Goal: Task Accomplishment & Management: Use online tool/utility

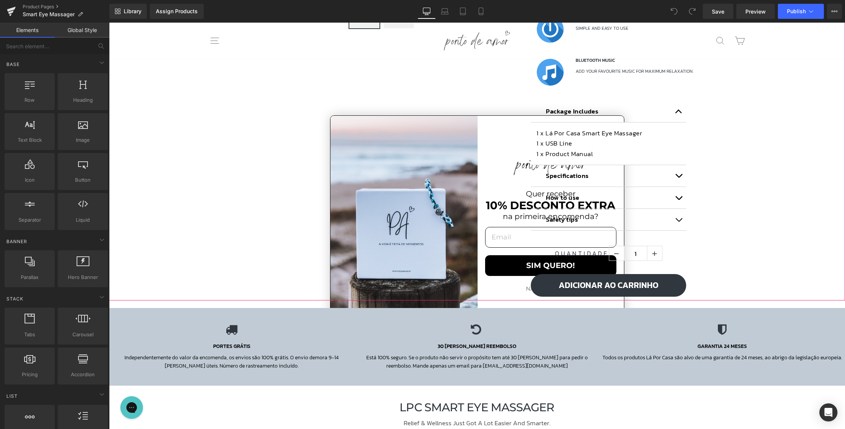
scroll to position [454, 0]
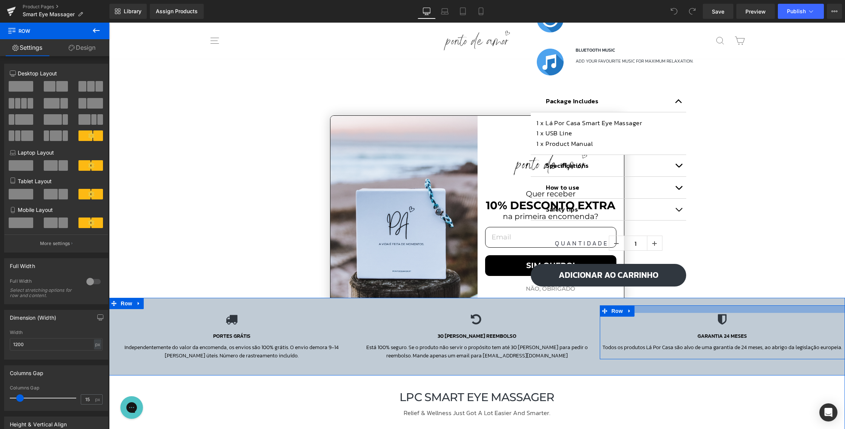
scroll to position [141, 0]
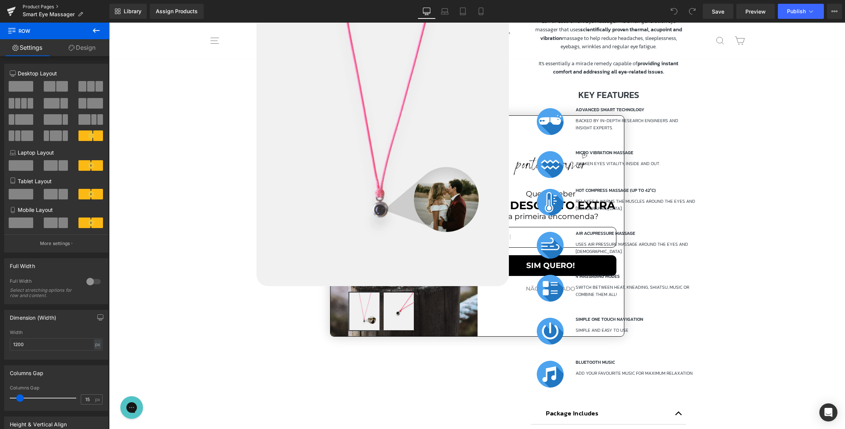
click at [47, 4] on link "Product Pages" at bounding box center [66, 7] width 87 height 6
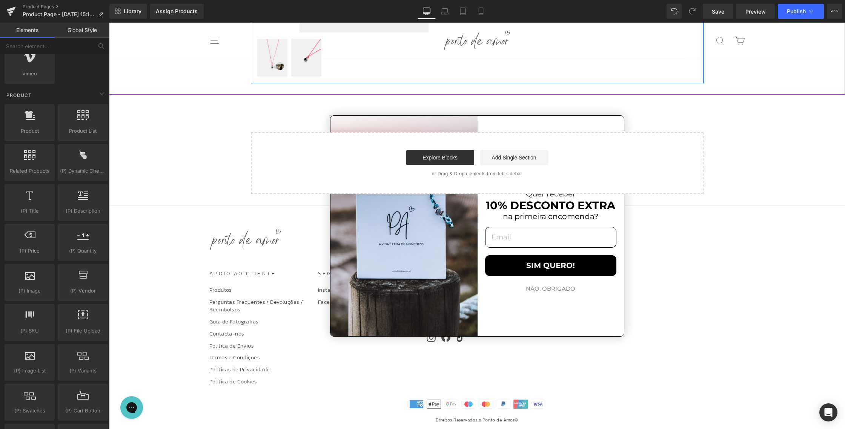
scroll to position [260, 0]
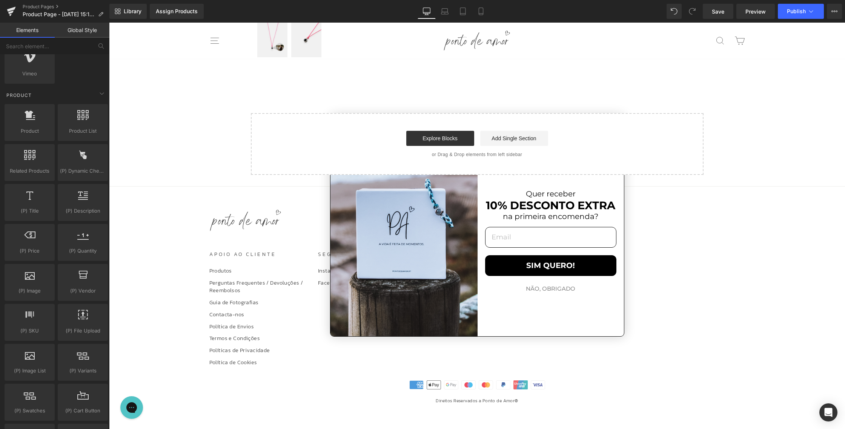
click at [563, 292] on button "NÃO, OBRIGADO" at bounding box center [550, 289] width 131 height 14
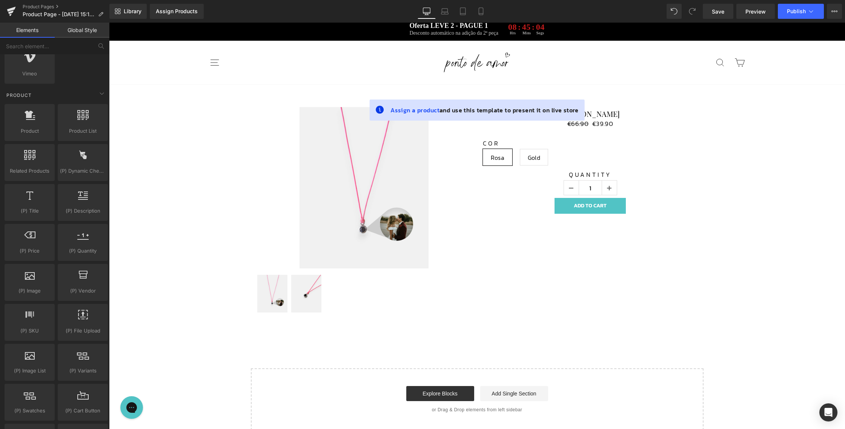
scroll to position [0, 0]
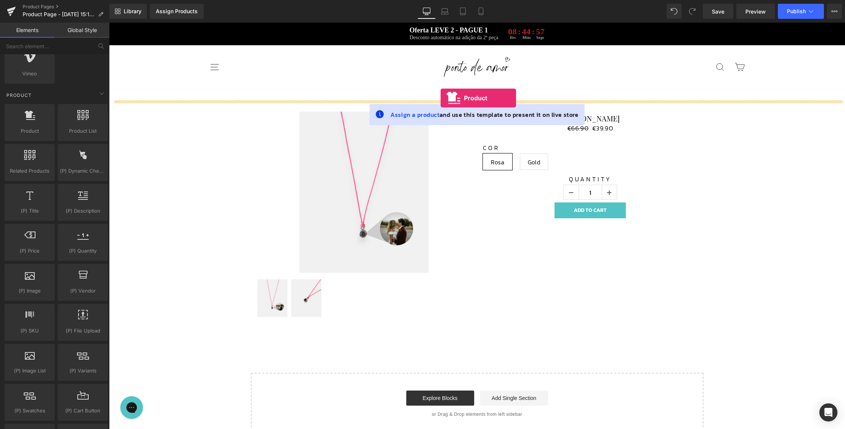
drag, startPoint x: 147, startPoint y: 150, endPoint x: 441, endPoint y: 98, distance: 298.5
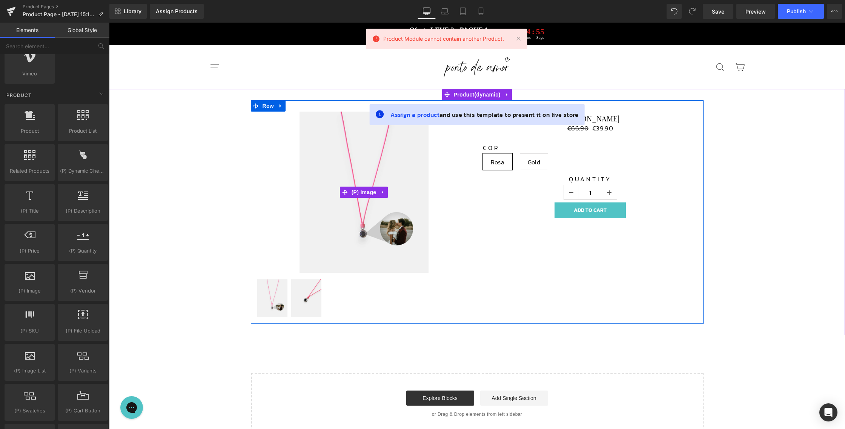
click at [364, 205] on img at bounding box center [364, 192] width 129 height 161
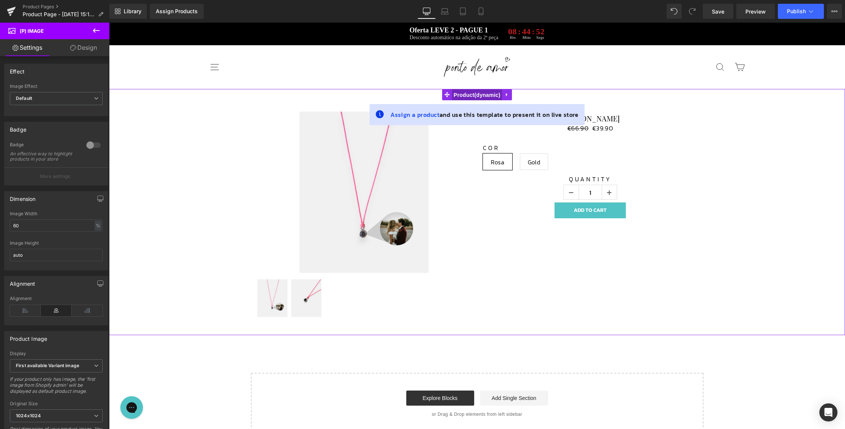
click at [470, 92] on span "Product" at bounding box center [477, 94] width 51 height 11
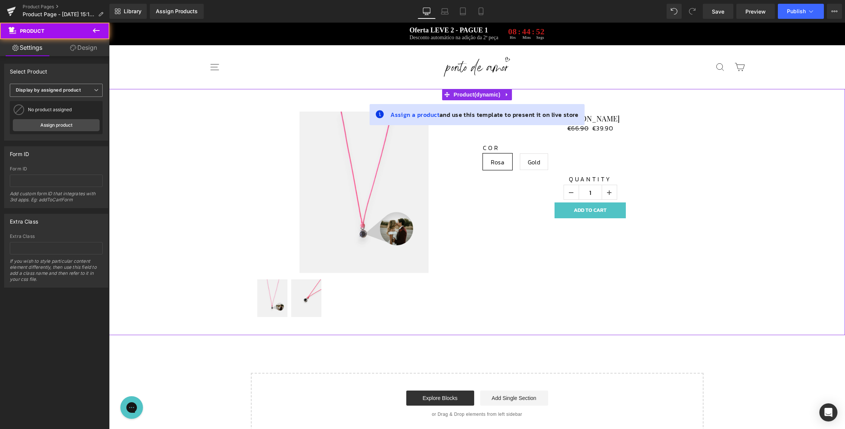
click at [72, 93] on b "Display by assigned product" at bounding box center [48, 90] width 65 height 6
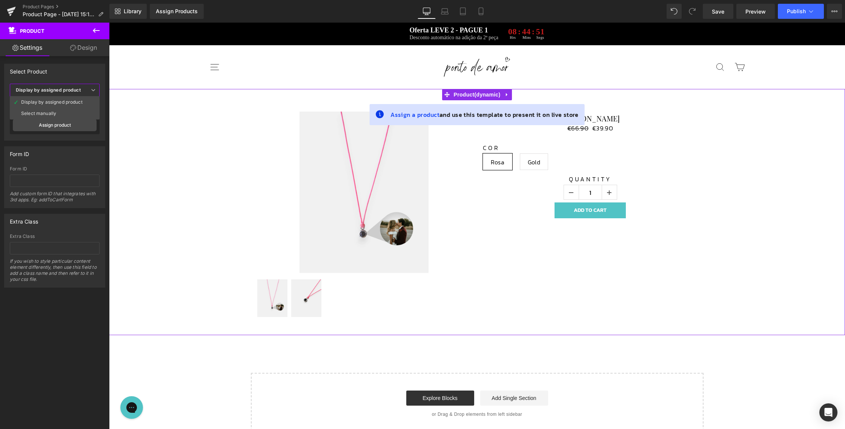
click at [78, 111] on li "Select manually" at bounding box center [55, 113] width 90 height 11
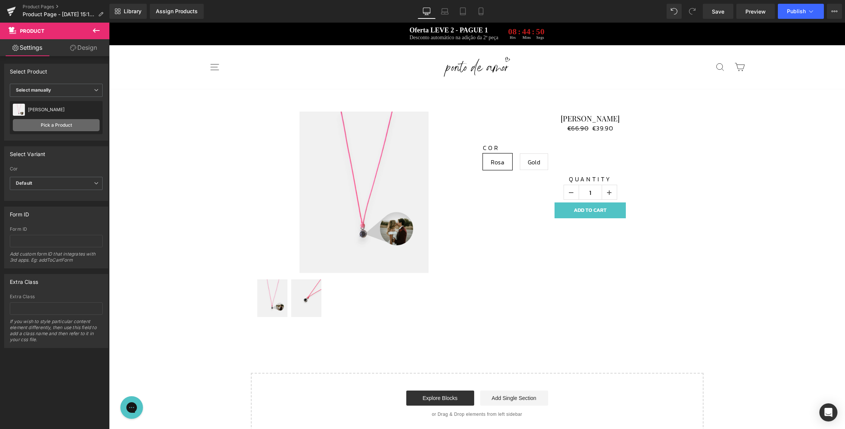
click at [69, 128] on link "Pick a Product" at bounding box center [56, 125] width 87 height 12
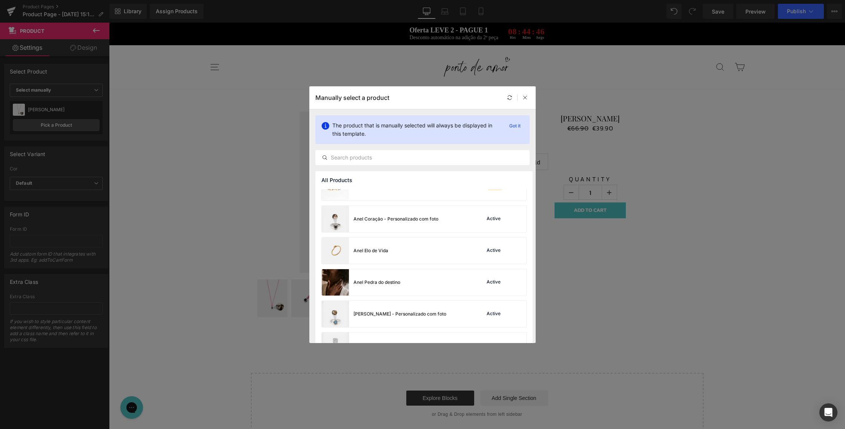
scroll to position [21, 0]
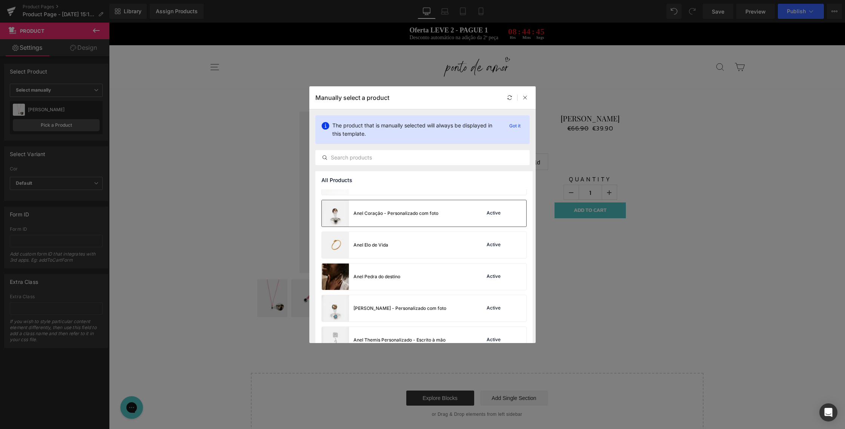
click at [417, 211] on div "Anel Coração - Personalizado com foto" at bounding box center [395, 213] width 85 height 7
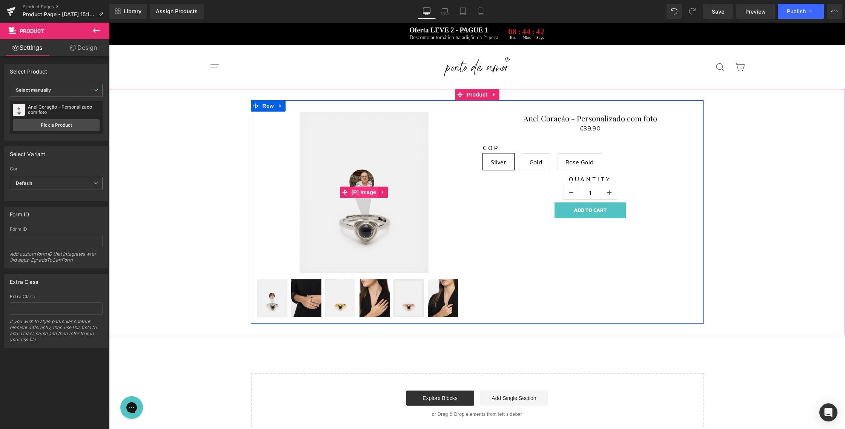
click at [359, 187] on span "(P) Image" at bounding box center [364, 192] width 29 height 11
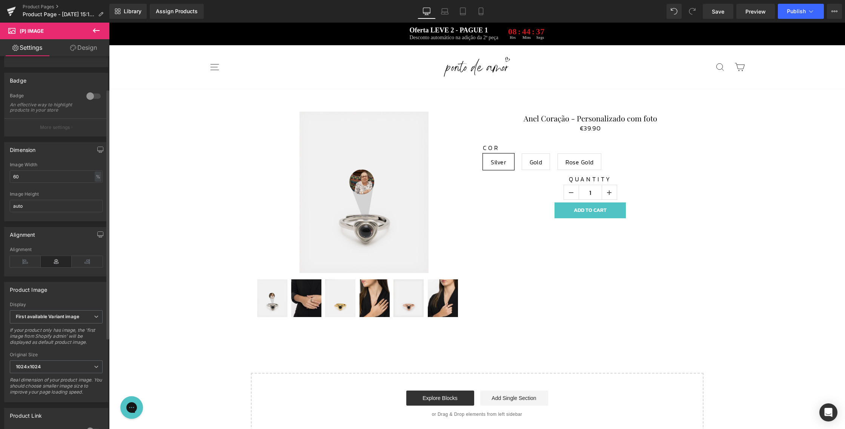
scroll to position [0, 0]
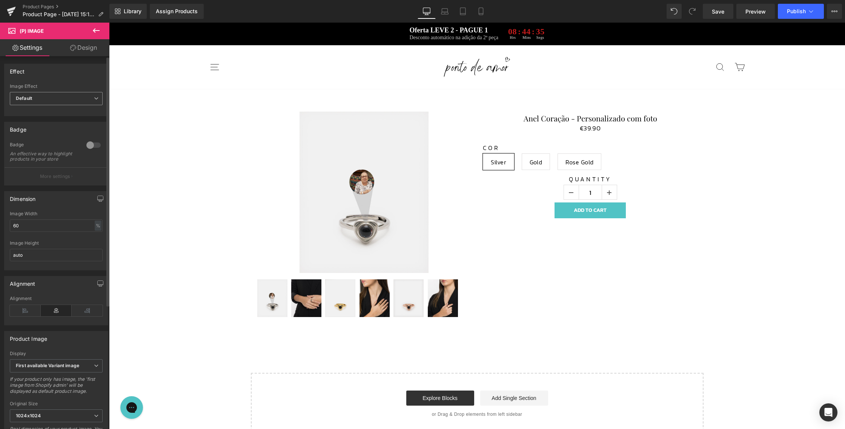
click at [73, 98] on span "Default" at bounding box center [56, 98] width 93 height 13
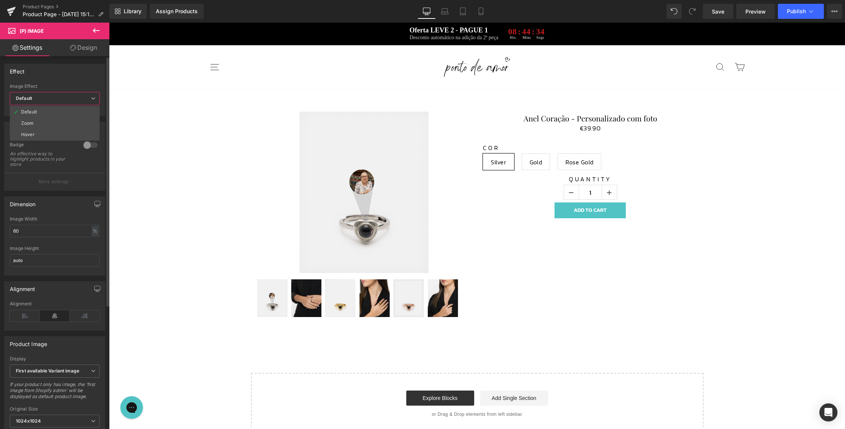
click at [65, 123] on li "Zoom" at bounding box center [55, 123] width 90 height 11
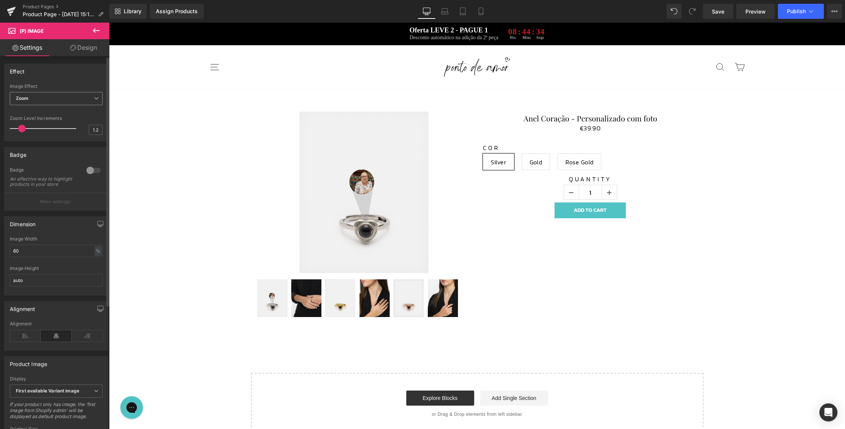
click at [66, 102] on span "Zoom" at bounding box center [56, 98] width 93 height 13
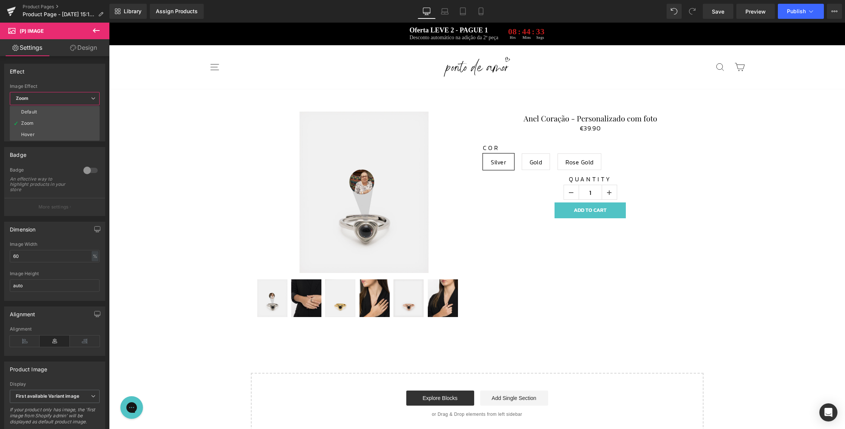
drag, startPoint x: 62, startPoint y: 110, endPoint x: 84, endPoint y: 45, distance: 68.8
click at [62, 110] on li "Default" at bounding box center [55, 111] width 90 height 11
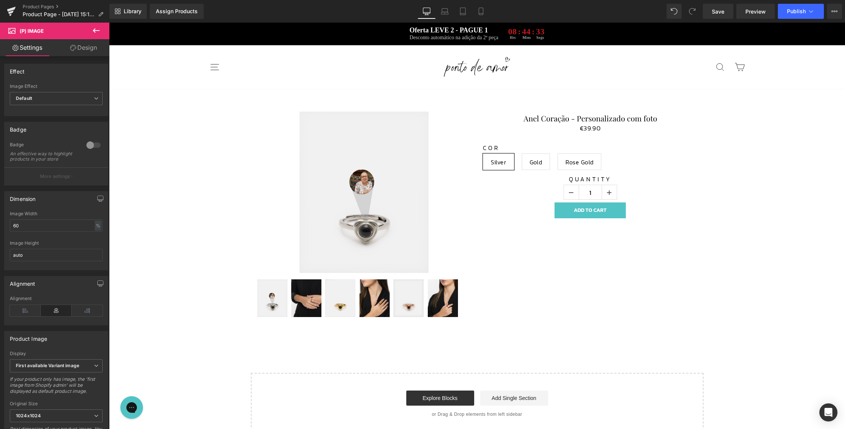
click at [85, 43] on link "Design" at bounding box center [83, 47] width 55 height 17
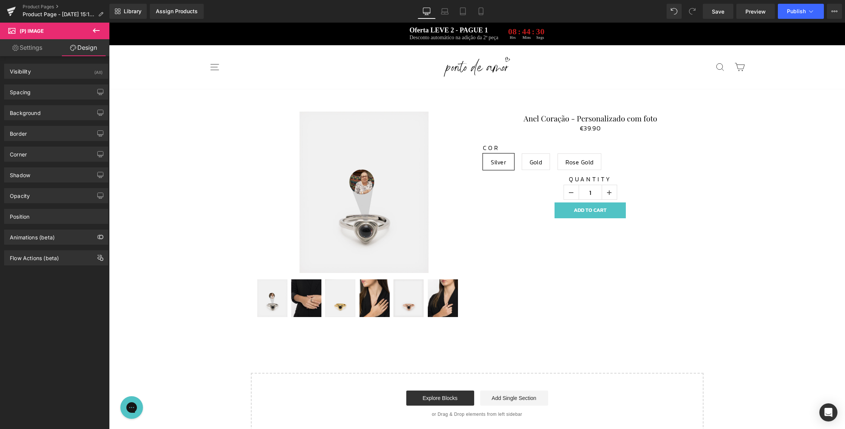
click at [43, 52] on link "Settings" at bounding box center [27, 47] width 55 height 17
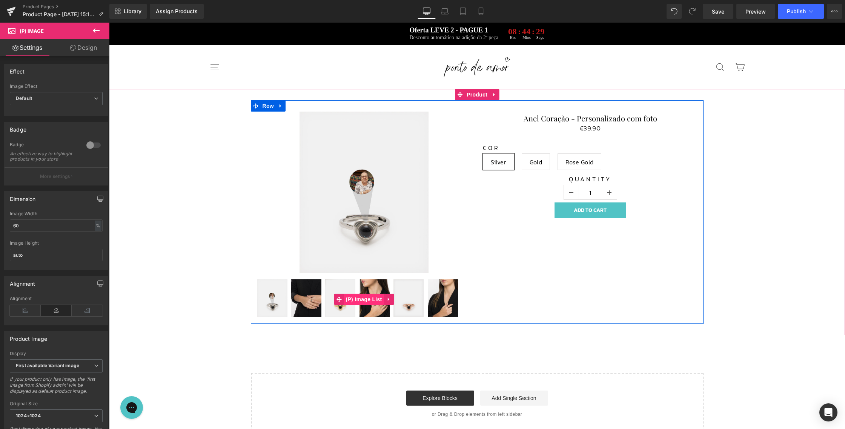
click at [353, 300] on span "(P) Image List" at bounding box center [364, 299] width 40 height 11
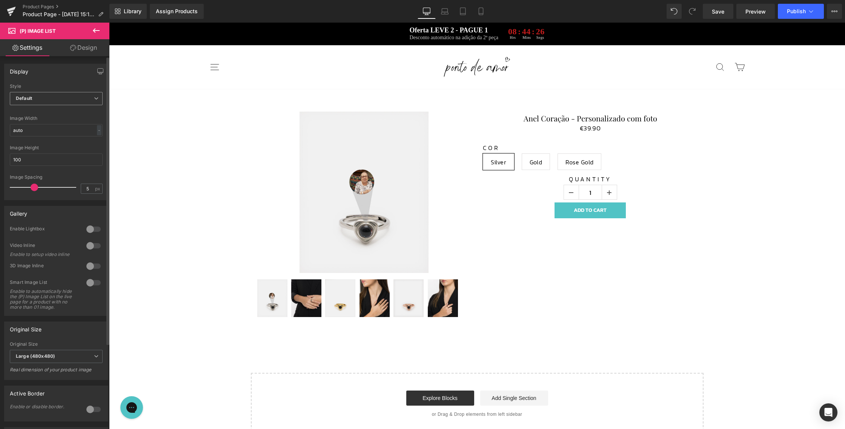
click at [71, 95] on span "Default" at bounding box center [56, 98] width 93 height 13
click at [70, 99] on span "Default" at bounding box center [55, 98] width 90 height 13
click at [71, 98] on span "Default" at bounding box center [56, 98] width 93 height 13
click at [65, 124] on li "Slider" at bounding box center [55, 123] width 90 height 11
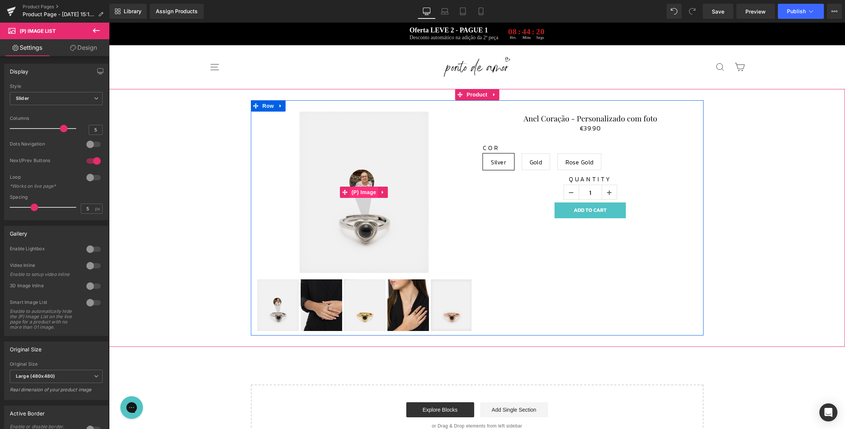
click at [367, 190] on span "(P) Image" at bounding box center [364, 192] width 29 height 11
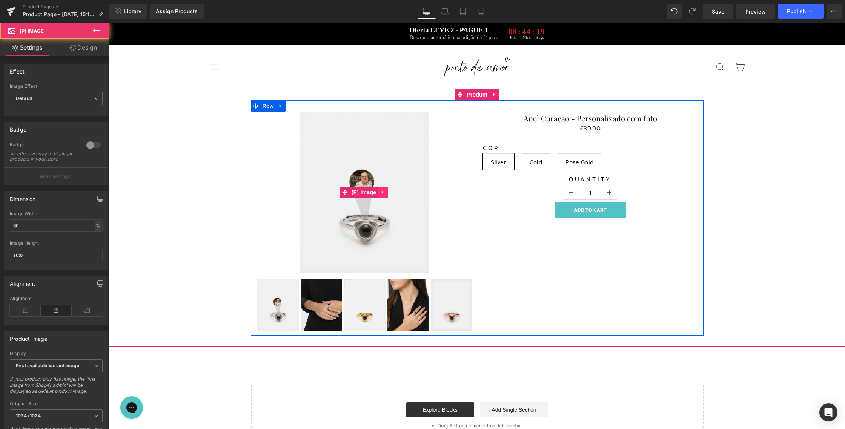
click at [378, 191] on link at bounding box center [383, 192] width 10 height 11
click at [389, 195] on link at bounding box center [388, 192] width 10 height 11
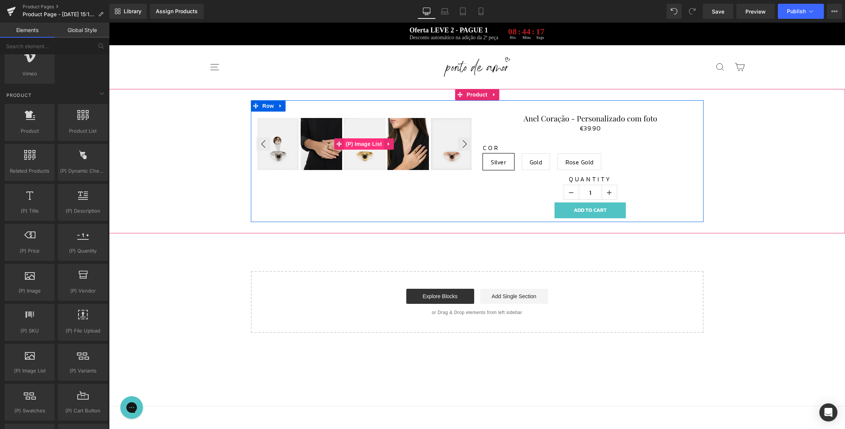
click at [371, 146] on span "(P) Image List" at bounding box center [364, 143] width 40 height 11
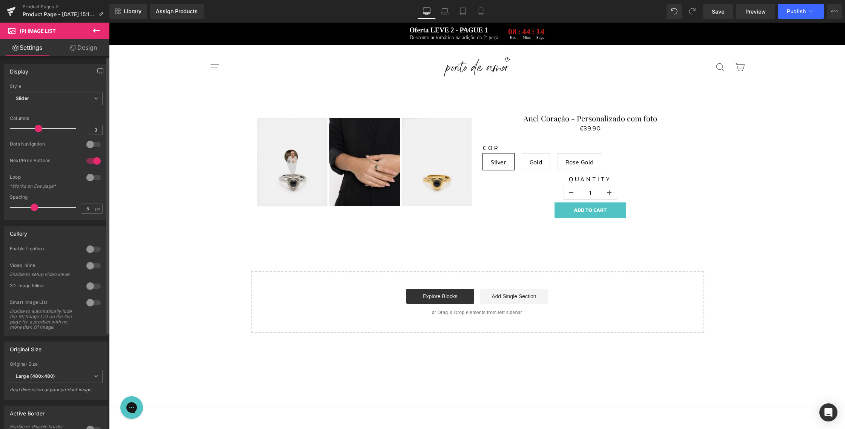
type input "2"
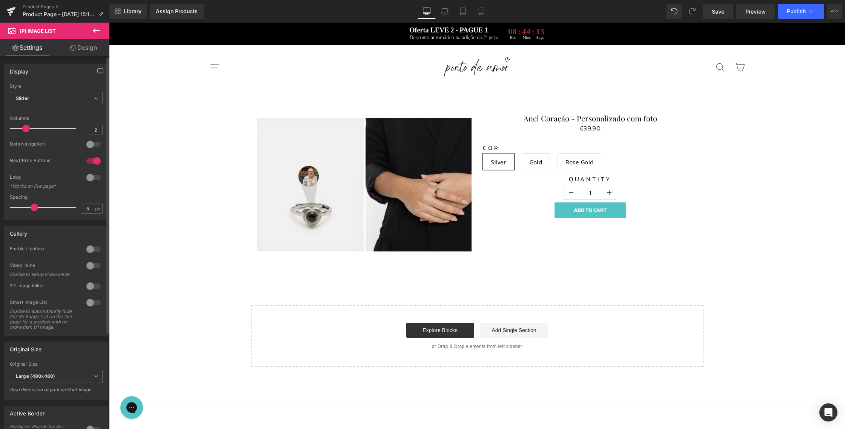
drag, startPoint x: 53, startPoint y: 131, endPoint x: 23, endPoint y: 131, distance: 30.2
click at [23, 131] on span at bounding box center [26, 129] width 8 height 8
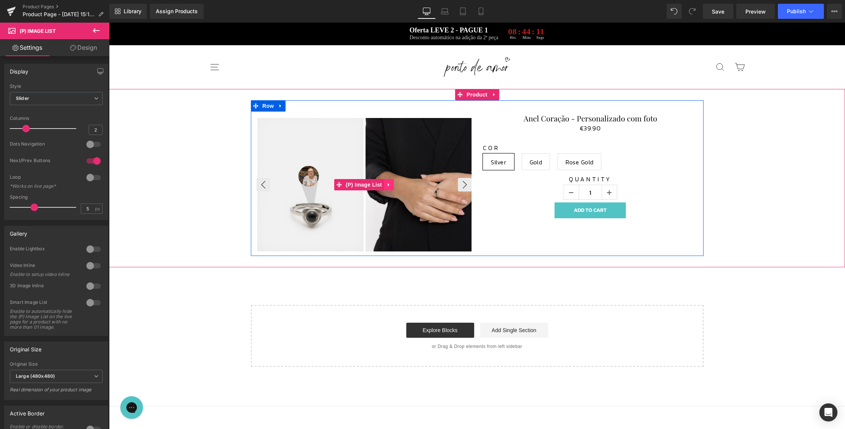
click at [388, 185] on icon at bounding box center [388, 184] width 2 height 3
click at [385, 184] on icon at bounding box center [383, 185] width 5 height 6
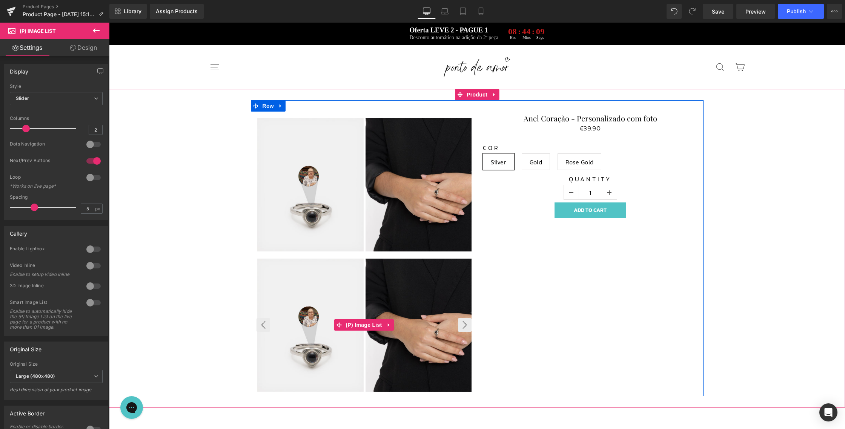
click at [366, 312] on img at bounding box center [419, 325] width 107 height 133
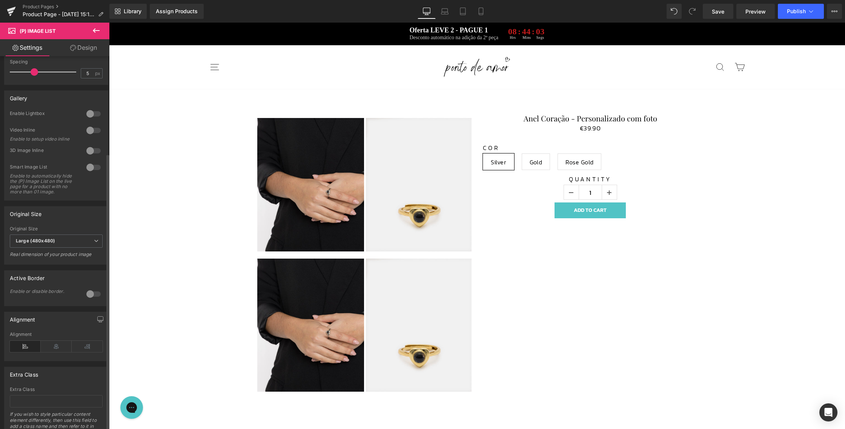
scroll to position [144, 0]
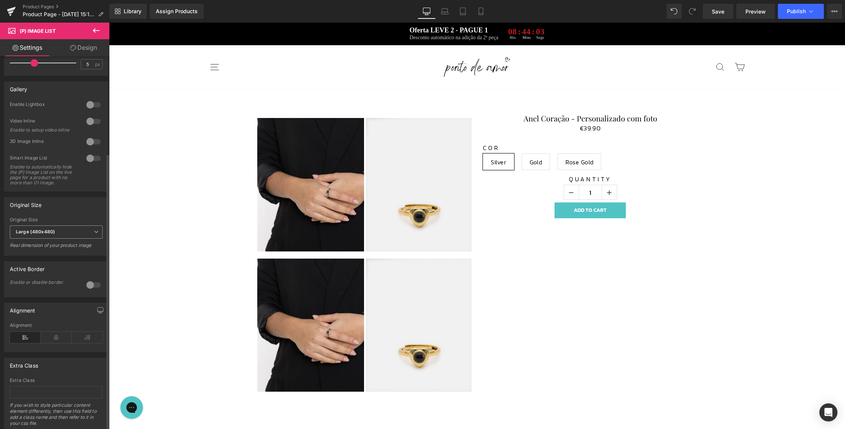
drag, startPoint x: 69, startPoint y: 238, endPoint x: 71, endPoint y: 256, distance: 18.3
click at [69, 238] on span "Large (480x480)" at bounding box center [56, 232] width 93 height 13
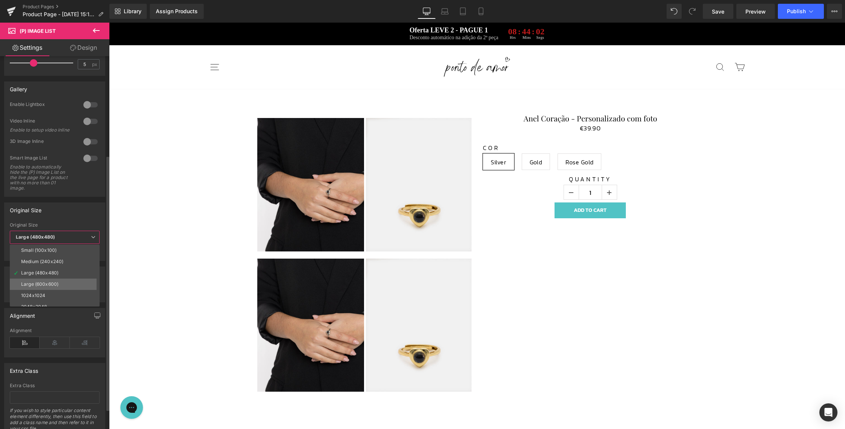
scroll to position [6, 0]
click at [65, 290] on li "1024x1024" at bounding box center [56, 289] width 93 height 11
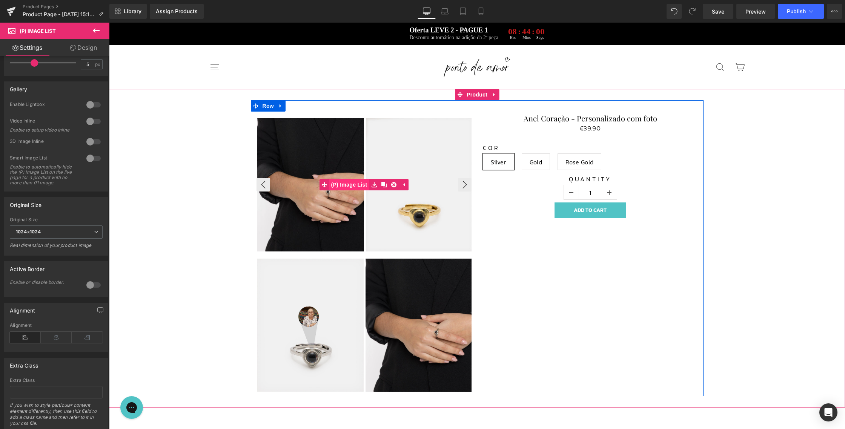
click at [359, 187] on span "(P) Image List" at bounding box center [349, 184] width 40 height 11
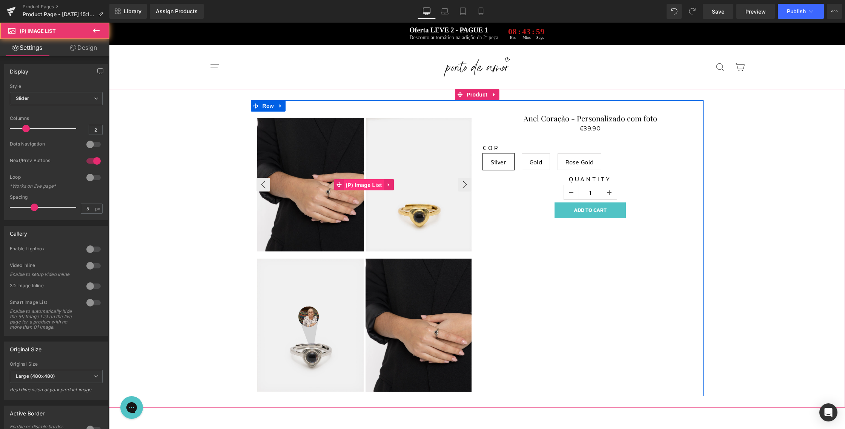
click at [366, 188] on span "(P) Image List" at bounding box center [364, 185] width 40 height 11
click at [262, 188] on button "‹" at bounding box center [264, 185] width 14 height 14
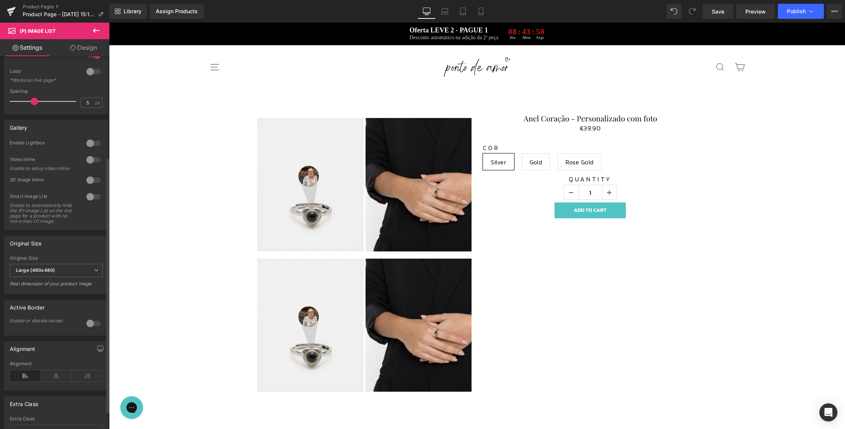
scroll to position [0, 0]
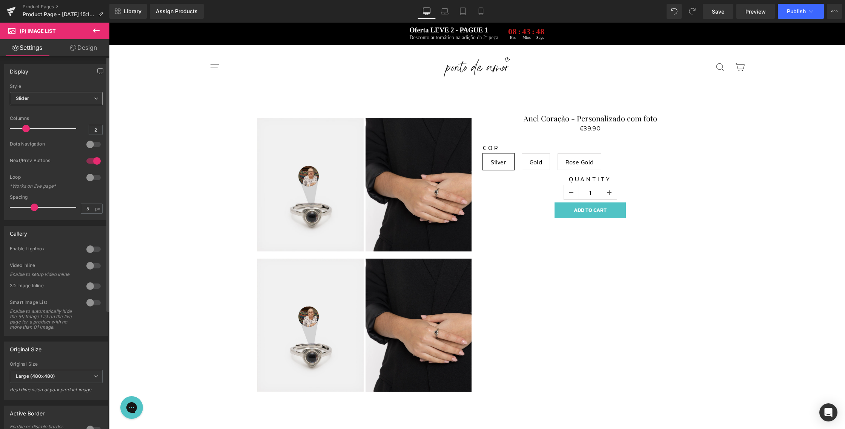
click at [75, 103] on span "Slider" at bounding box center [56, 98] width 93 height 13
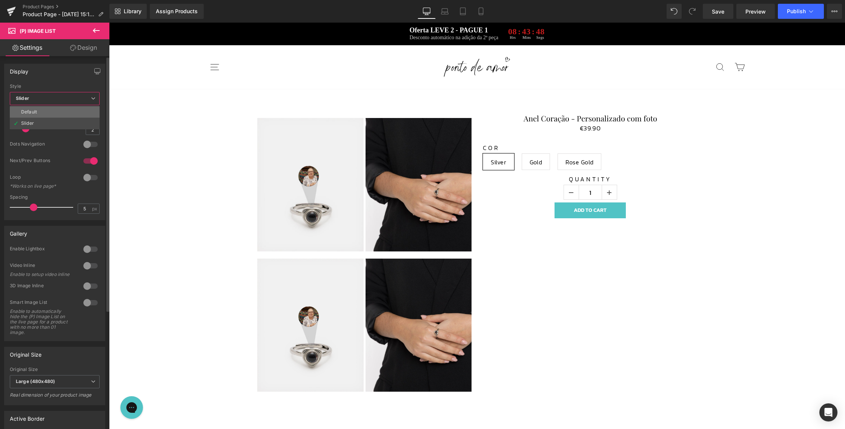
click at [75, 113] on li "Default" at bounding box center [55, 111] width 90 height 11
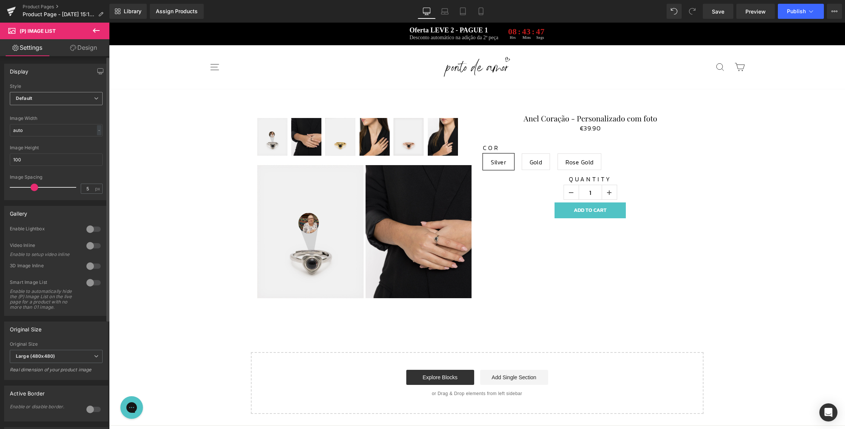
click at [74, 94] on span "Default" at bounding box center [56, 98] width 93 height 13
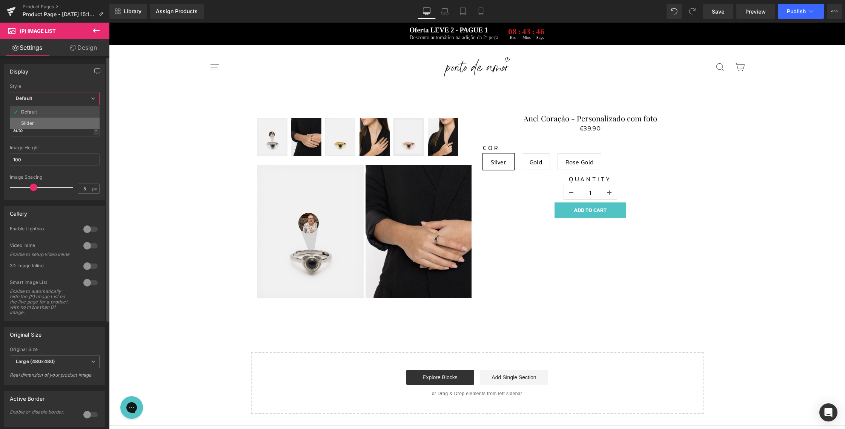
click at [63, 121] on li "Slider" at bounding box center [55, 123] width 90 height 11
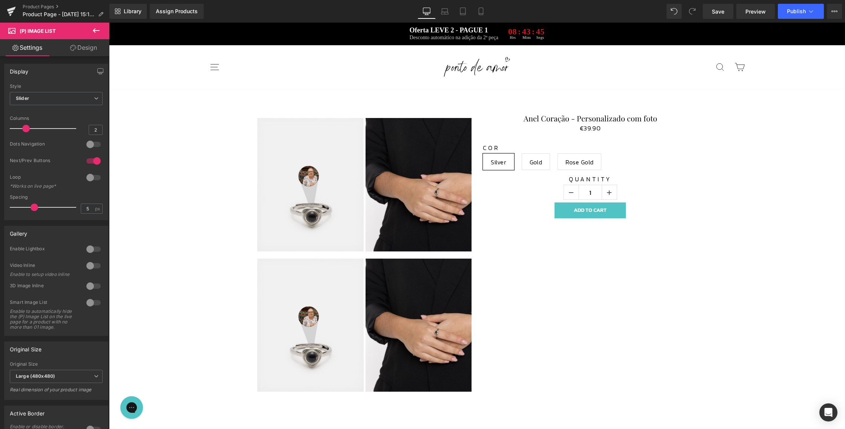
click at [77, 52] on link "Design" at bounding box center [83, 47] width 55 height 17
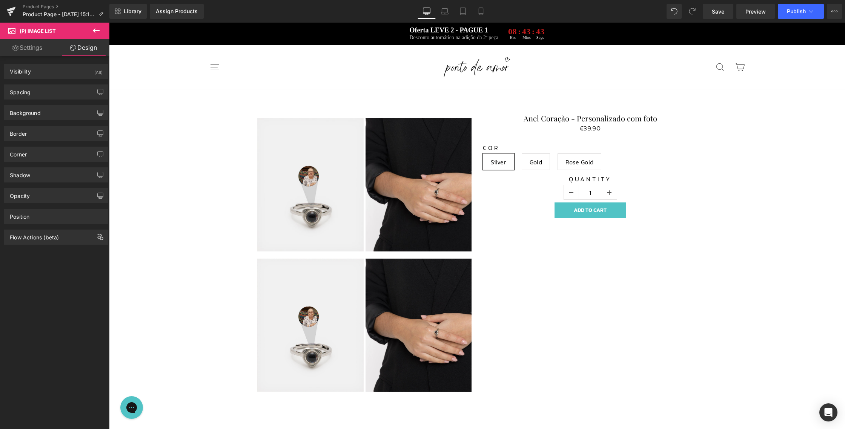
click at [94, 29] on icon at bounding box center [96, 30] width 9 height 9
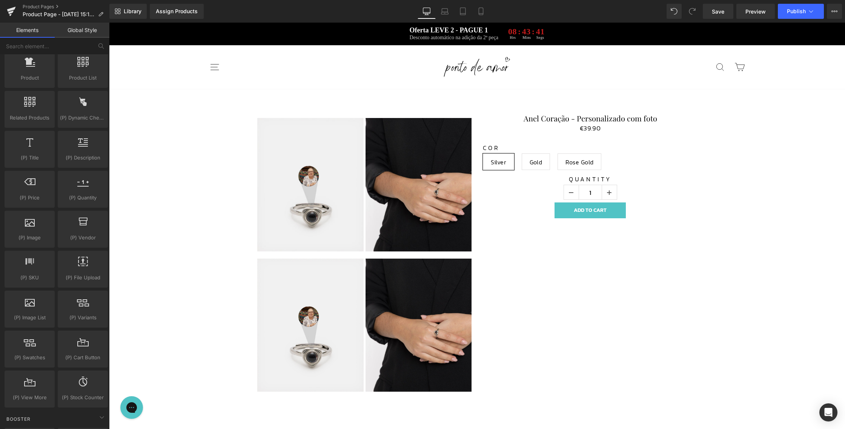
scroll to position [655, 0]
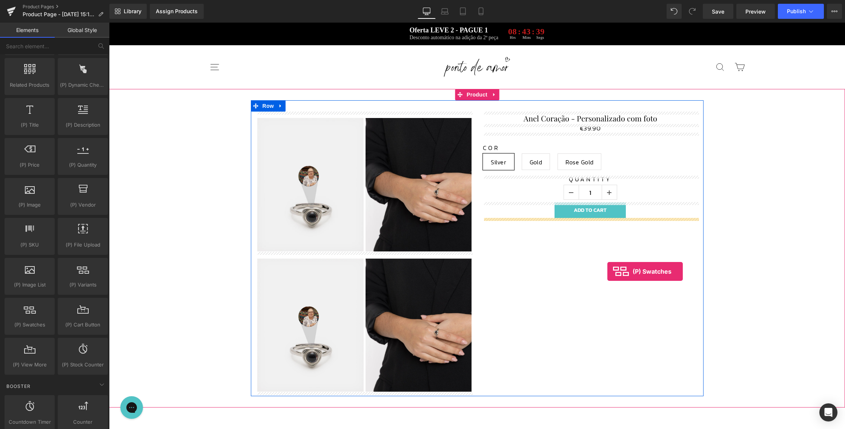
drag, startPoint x: 142, startPoint y: 341, endPoint x: 607, endPoint y: 271, distance: 470.3
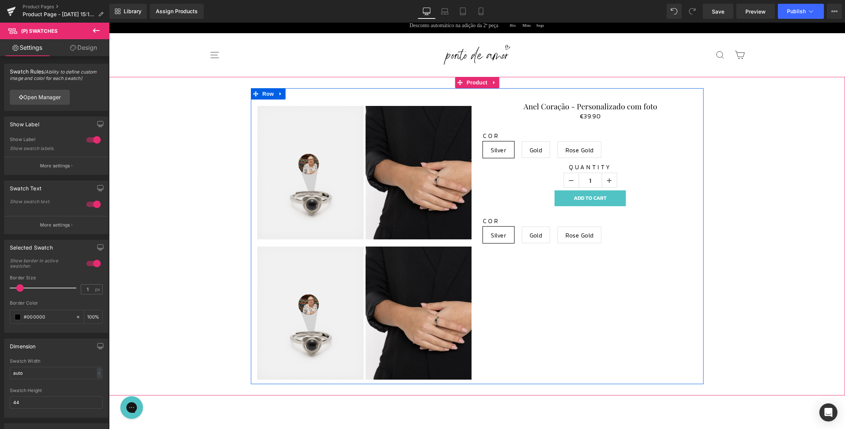
scroll to position [10, 0]
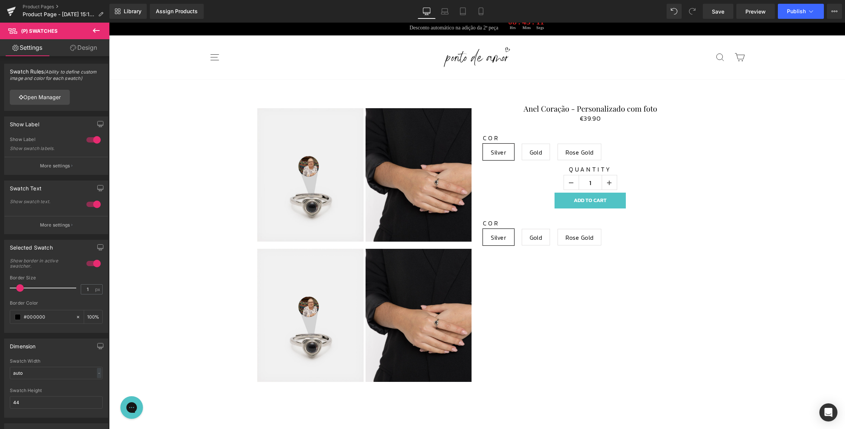
click at [97, 31] on icon at bounding box center [96, 30] width 9 height 9
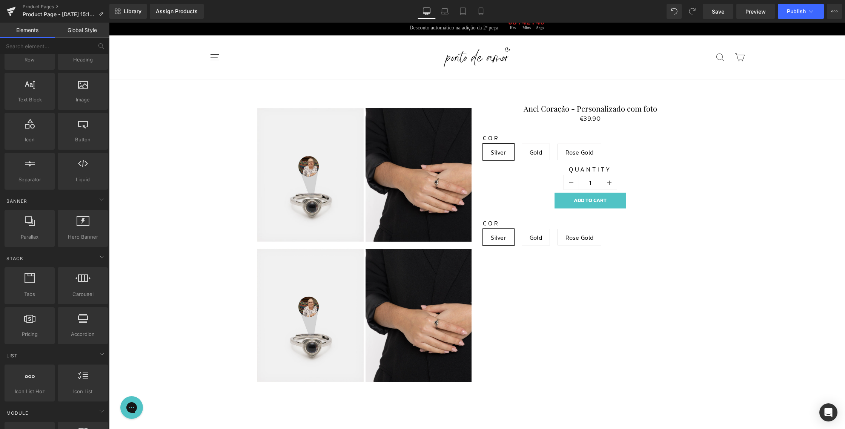
scroll to position [0, 0]
